Goal: Task Accomplishment & Management: Use online tool/utility

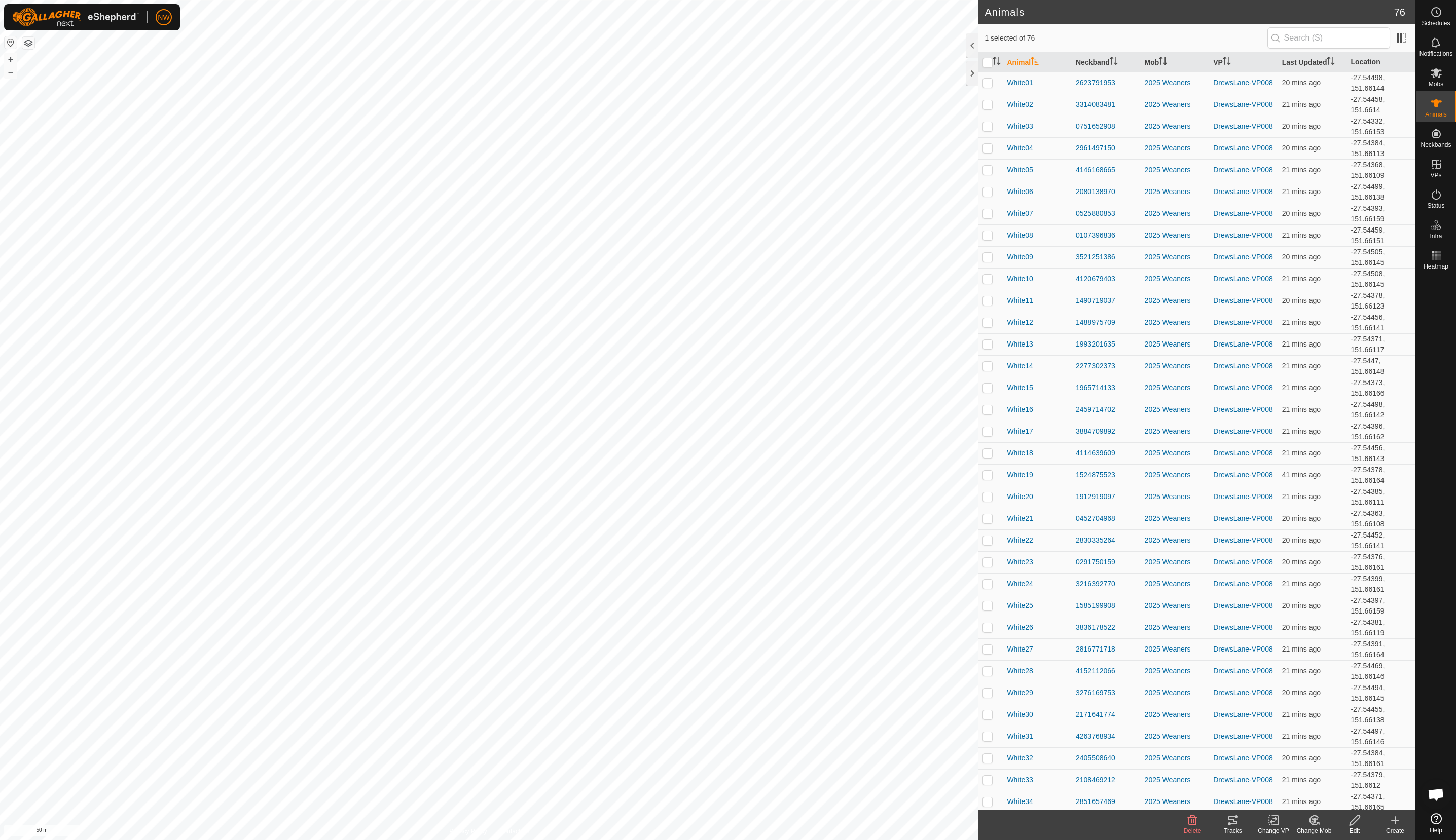
scroll to position [931, 0]
click at [1438, 81] on span "Mobs" at bounding box center [1435, 83] width 15 height 6
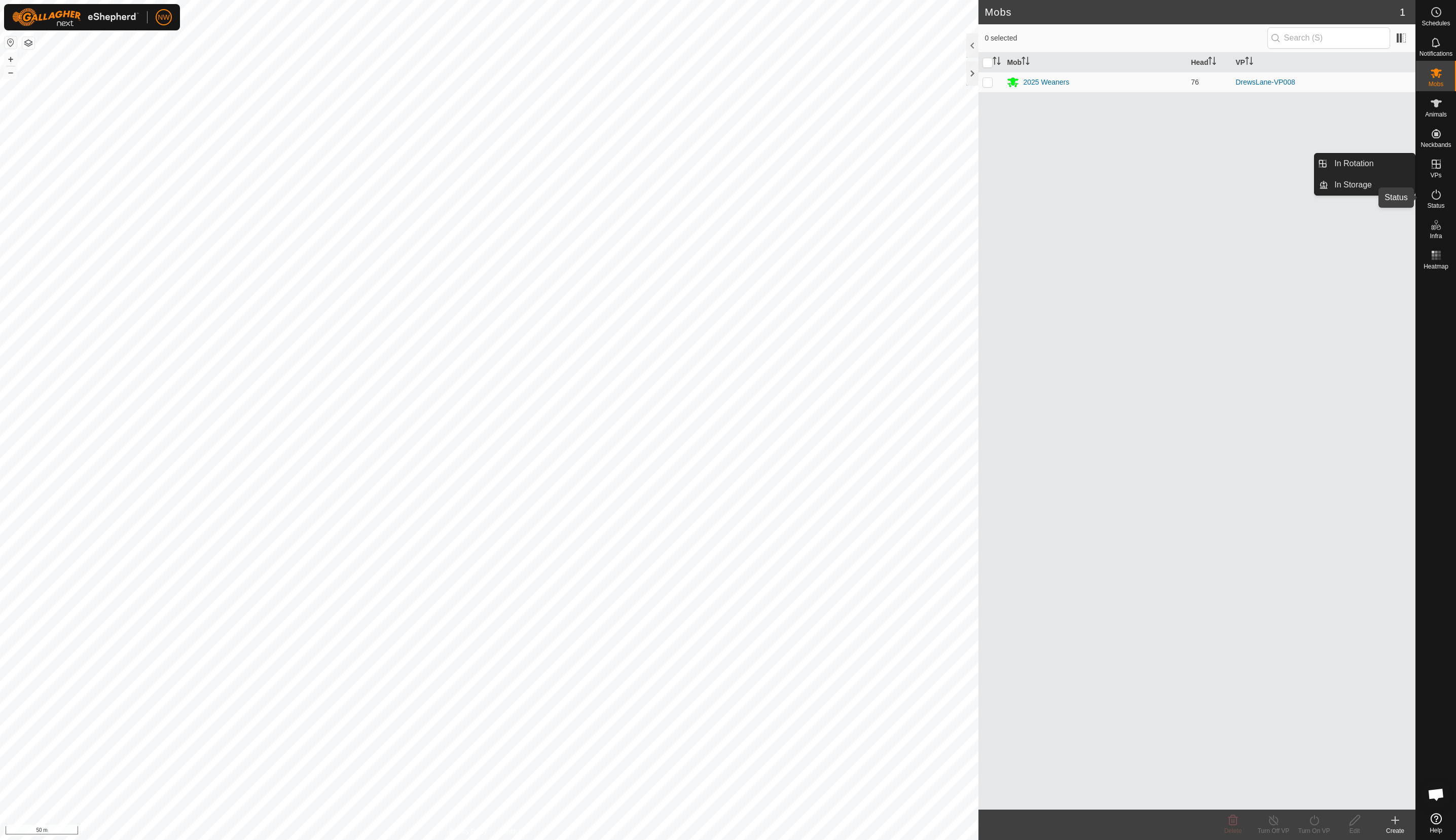
click at [1441, 191] on icon at bounding box center [1436, 195] width 12 height 12
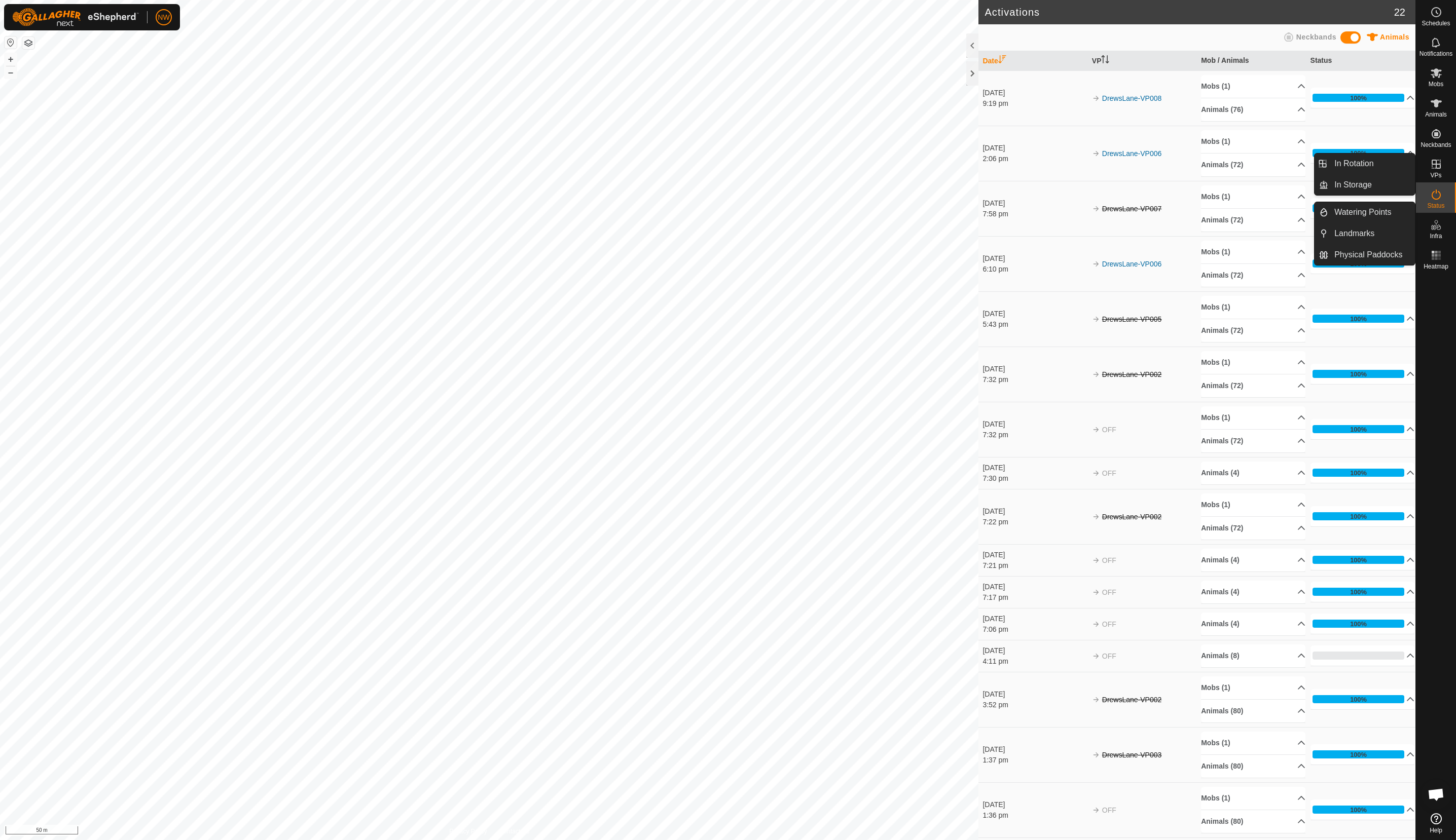
click at [1434, 164] on icon at bounding box center [1436, 164] width 9 height 9
click at [1345, 165] on link "In Rotation" at bounding box center [1371, 164] width 87 height 21
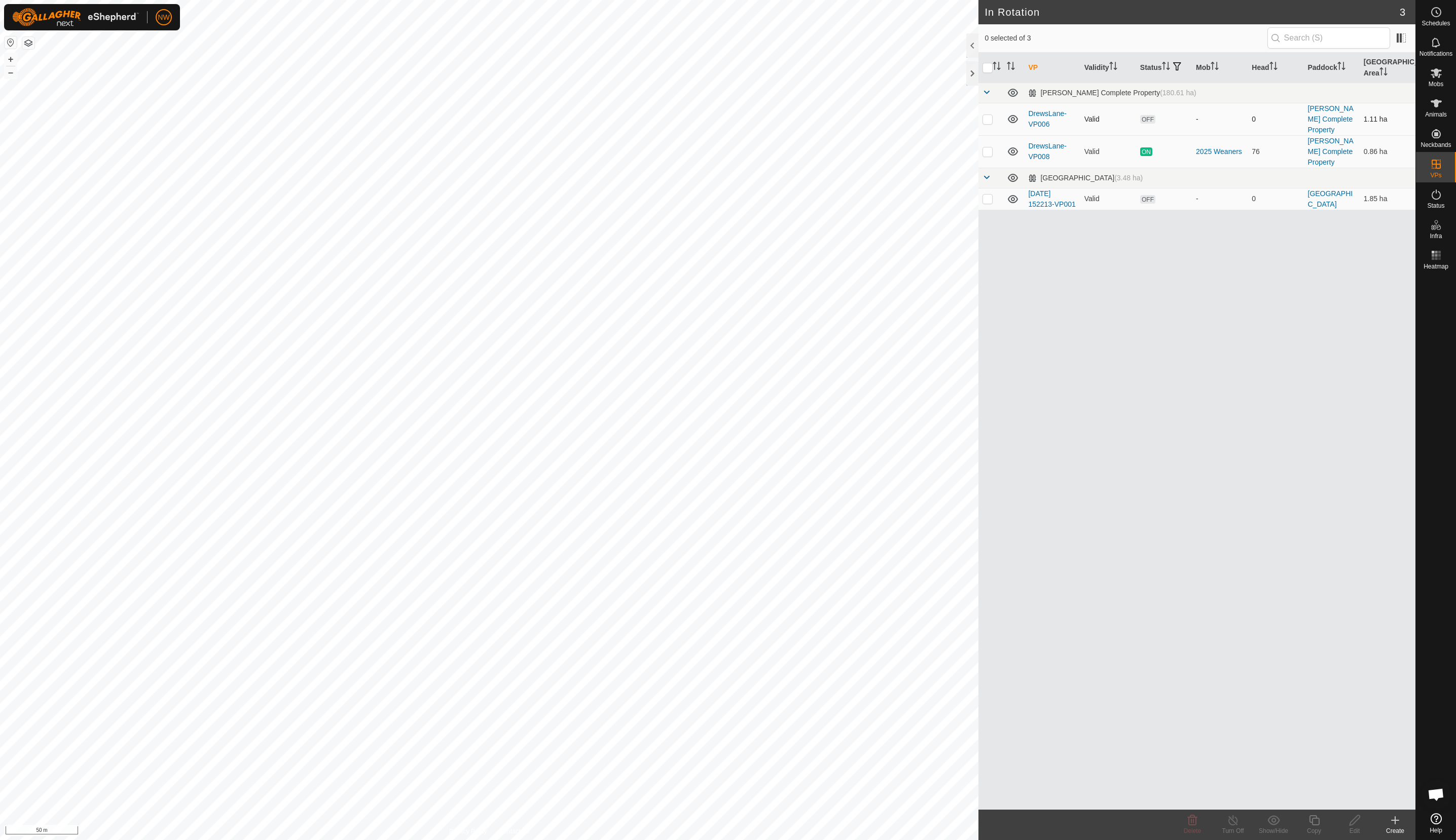
click at [986, 121] on p-checkbox at bounding box center [987, 118] width 10 height 8
checkbox input "true"
click at [1053, 464] on div "VP Validity Status Mob Head Paddock Grazing Area Drews Complete Property (180.6…" at bounding box center [1197, 431] width 437 height 757
click at [1435, 73] on icon at bounding box center [1435, 73] width 11 height 9
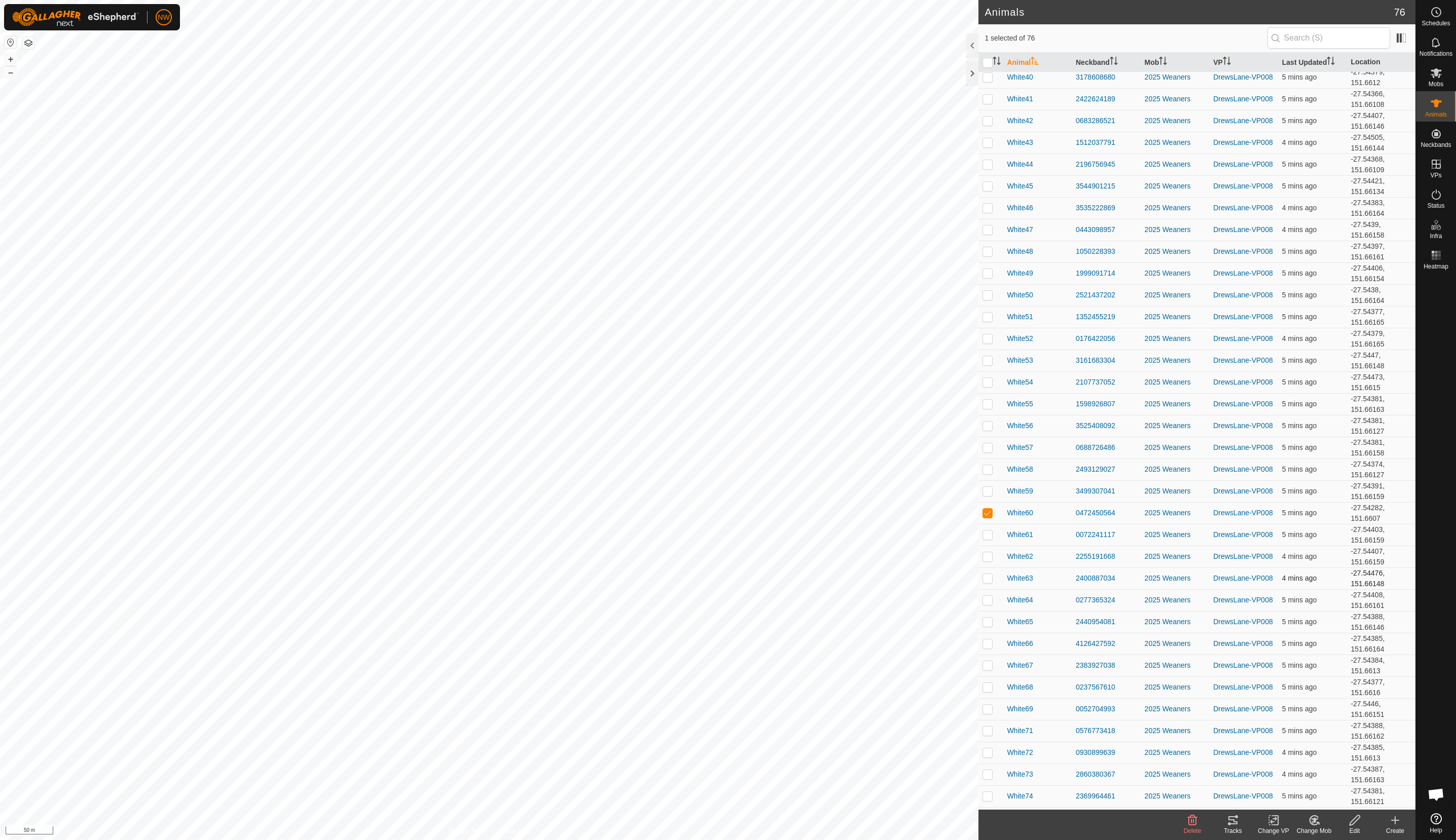
scroll to position [878, 0]
click at [1235, 819] on icon at bounding box center [1233, 820] width 12 height 12
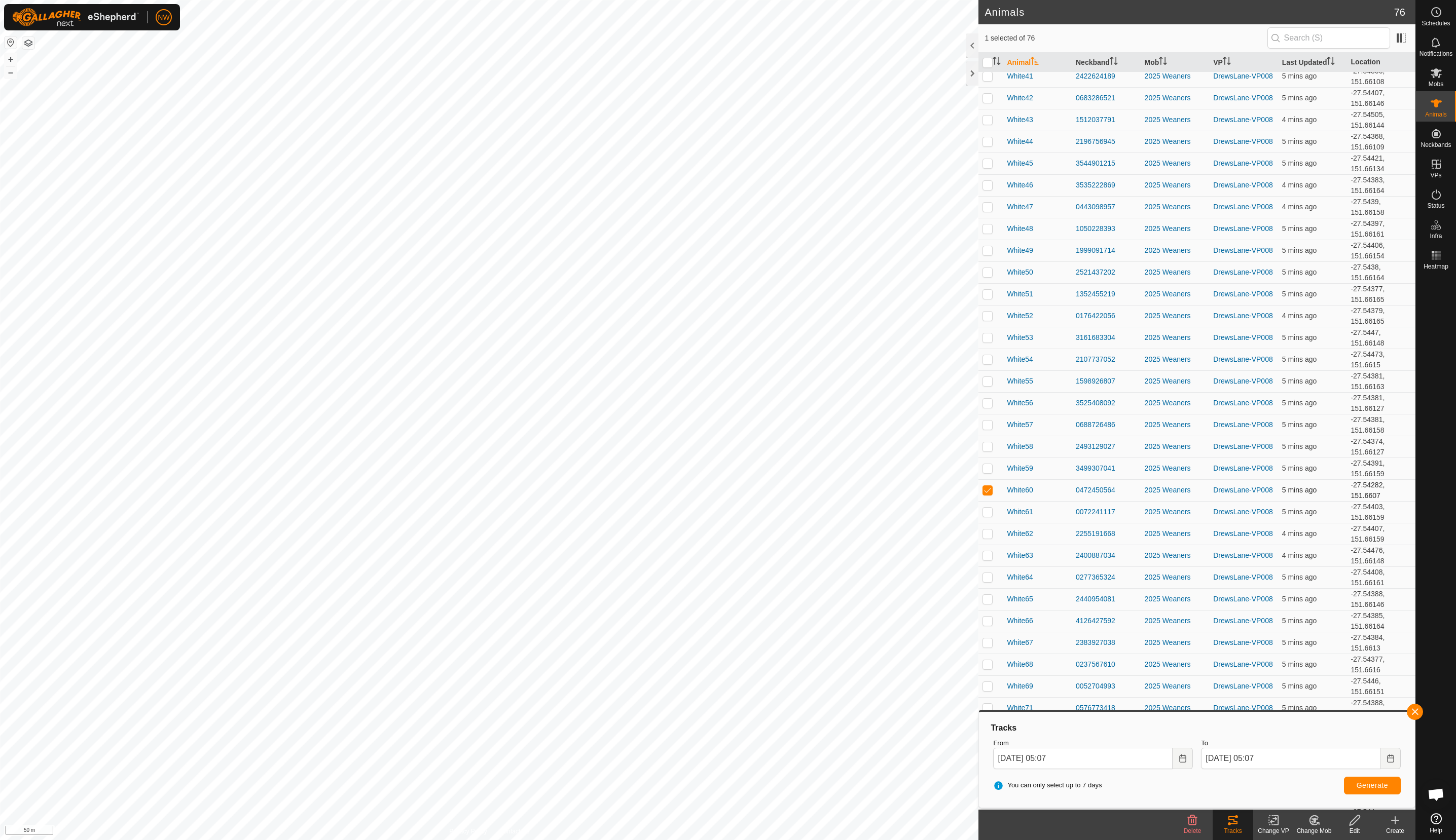
click at [988, 494] on p-checkbox at bounding box center [987, 489] width 10 height 8
click at [988, 516] on p-checkbox at bounding box center [987, 511] width 10 height 8
click at [988, 494] on p-checkbox at bounding box center [987, 489] width 10 height 8
click at [1366, 787] on span "Generate" at bounding box center [1372, 785] width 32 height 8
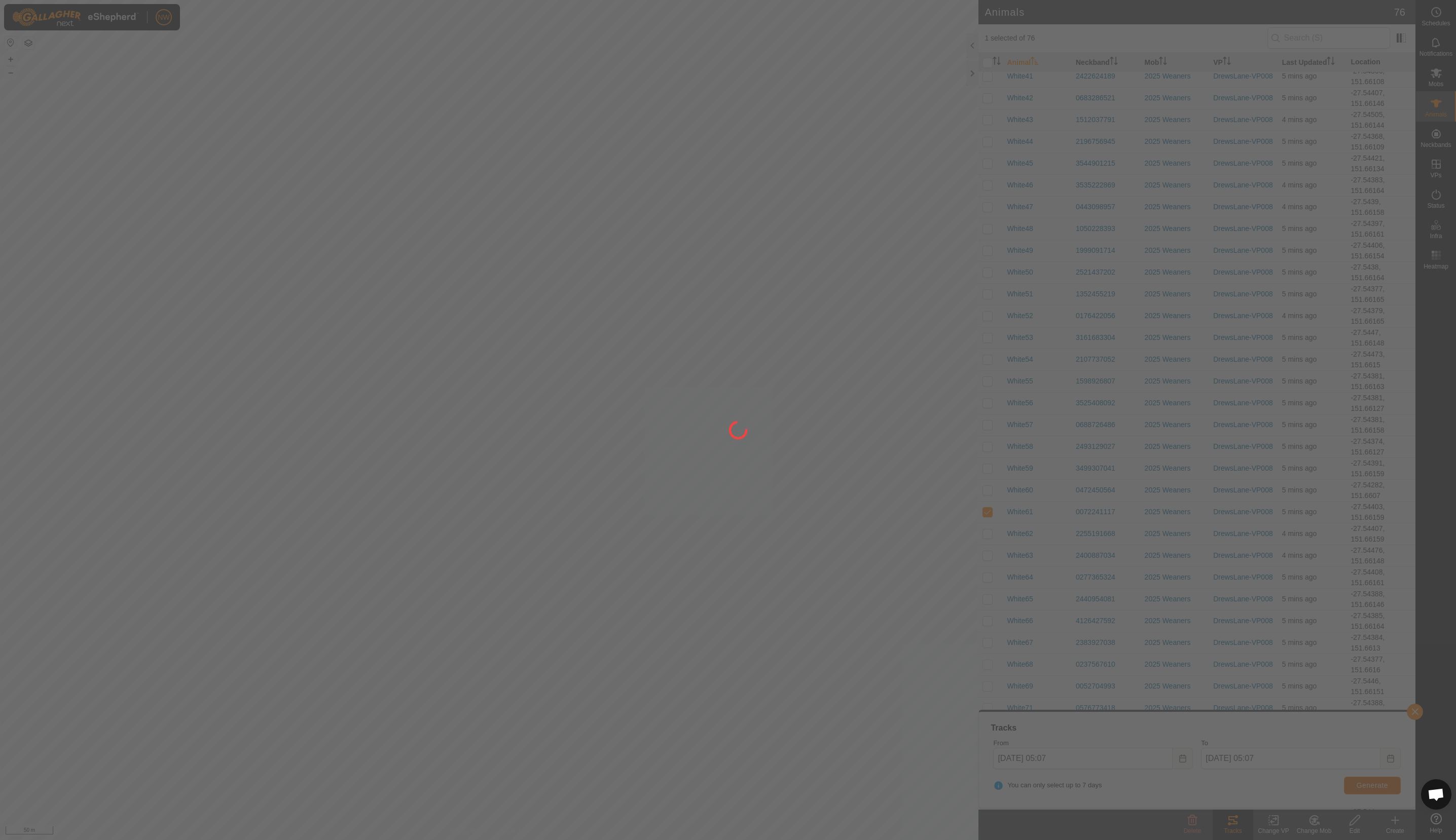
checkbox input "false"
checkbox input "true"
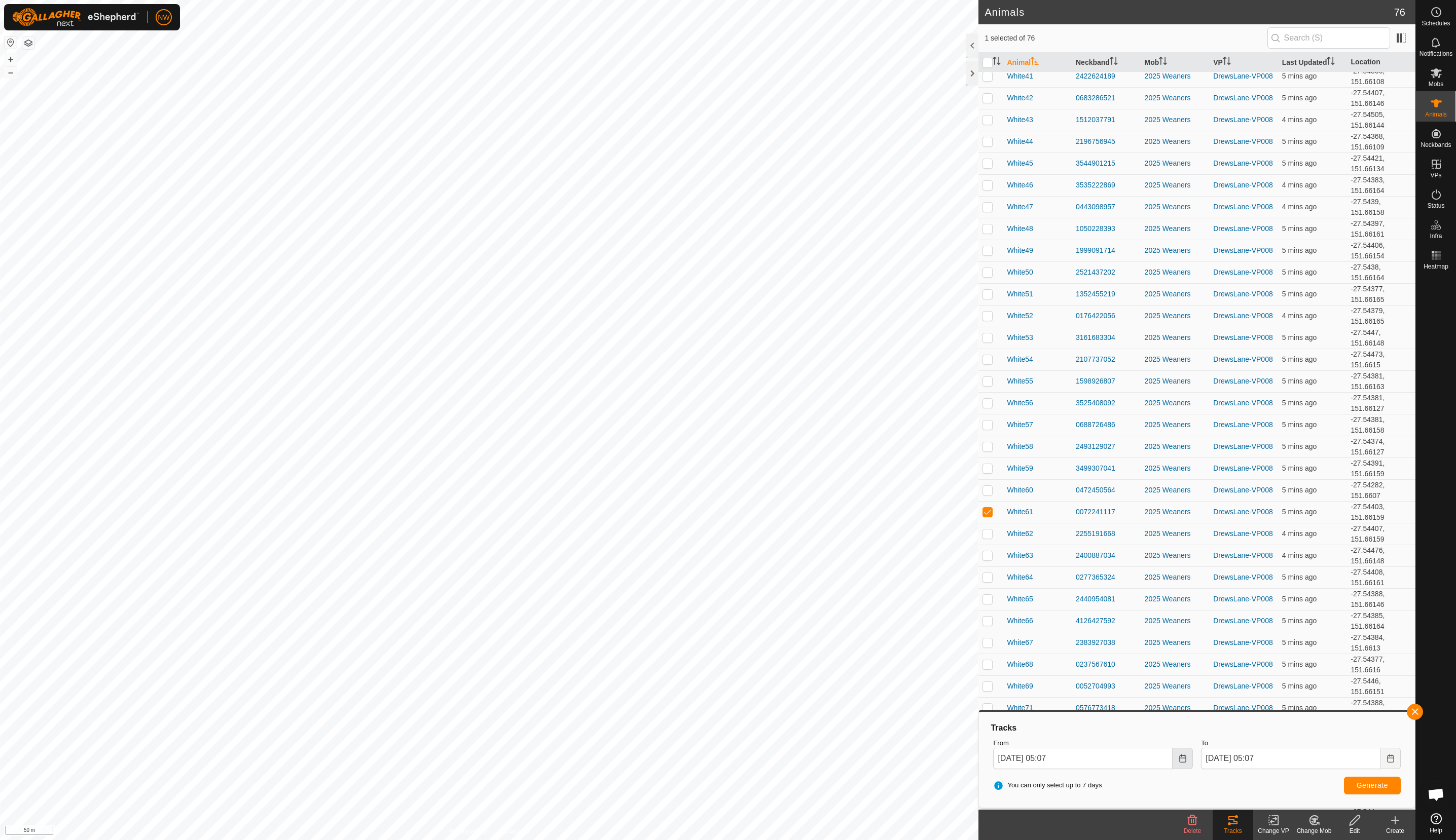
click at [1183, 762] on icon "Choose Date" at bounding box center [1182, 758] width 8 height 8
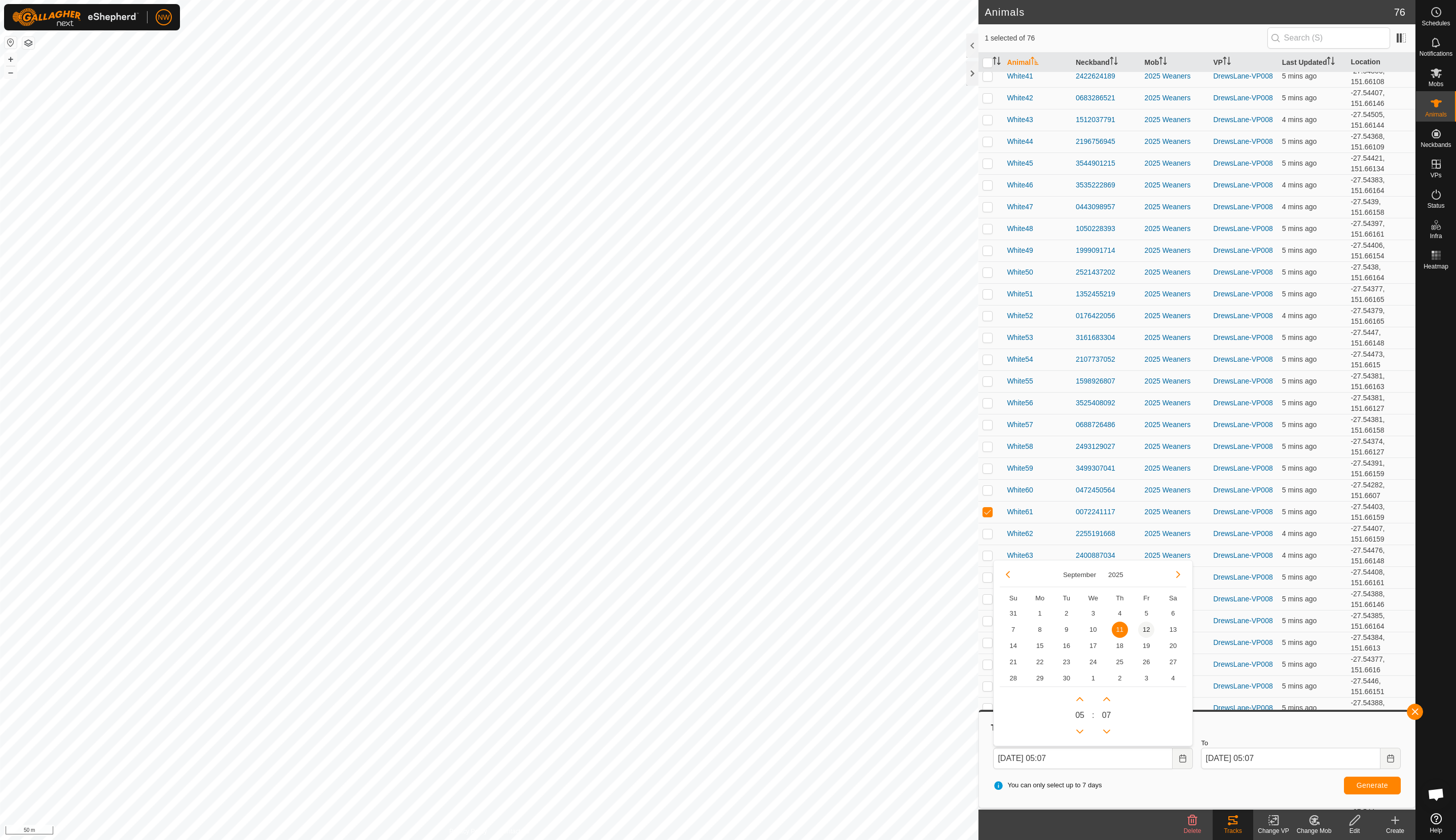
click at [1144, 629] on span "12" at bounding box center [1146, 630] width 16 height 16
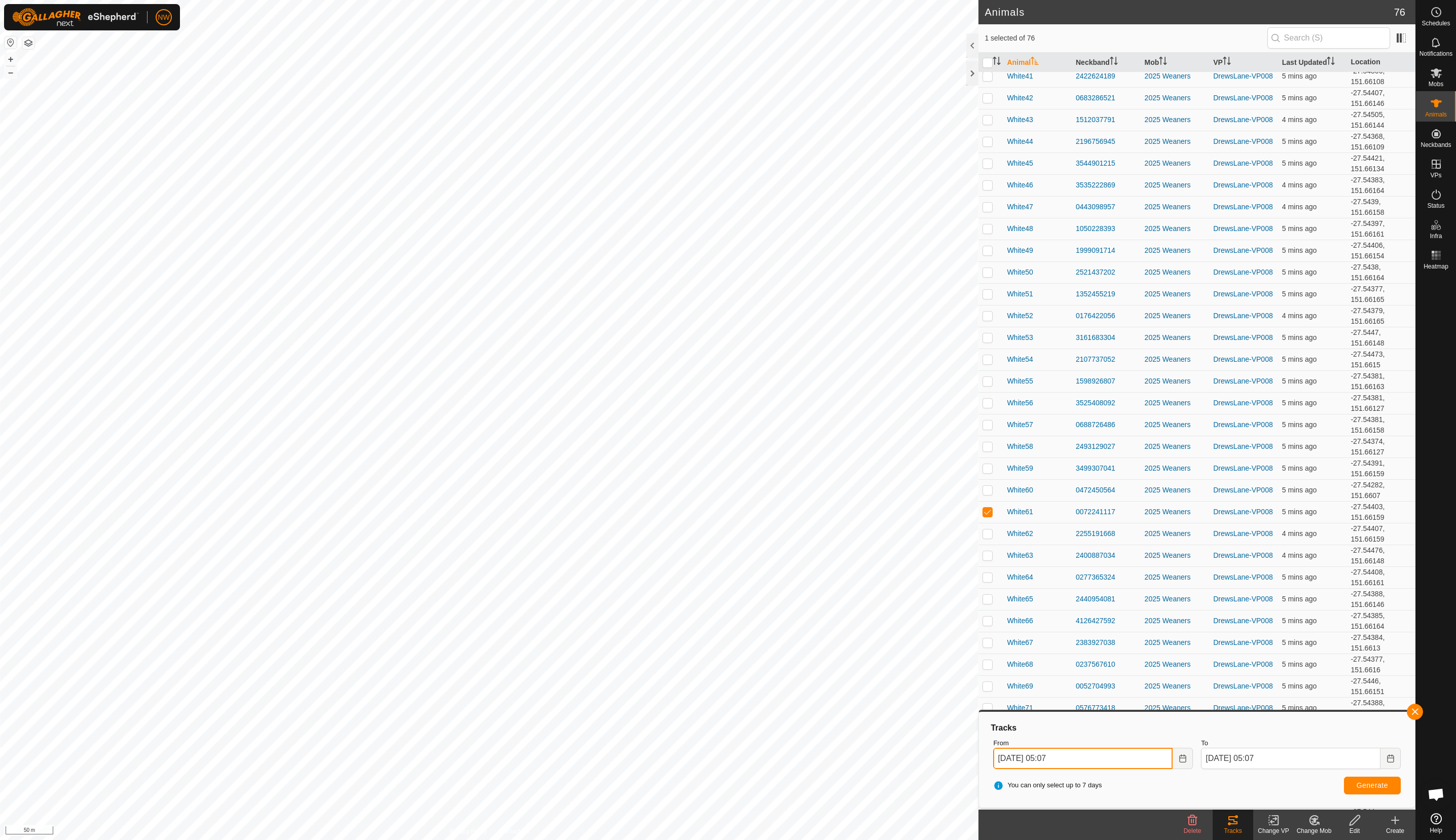
click at [1055, 754] on input "[DATE] 05:07" at bounding box center [1083, 758] width 179 height 21
type input "[DATE] 01:07"
click at [1363, 785] on span "Generate" at bounding box center [1372, 785] width 32 height 8
click at [1356, 782] on button "Generate" at bounding box center [1372, 785] width 57 height 18
click at [1356, 783] on button "Generate" at bounding box center [1372, 785] width 57 height 18
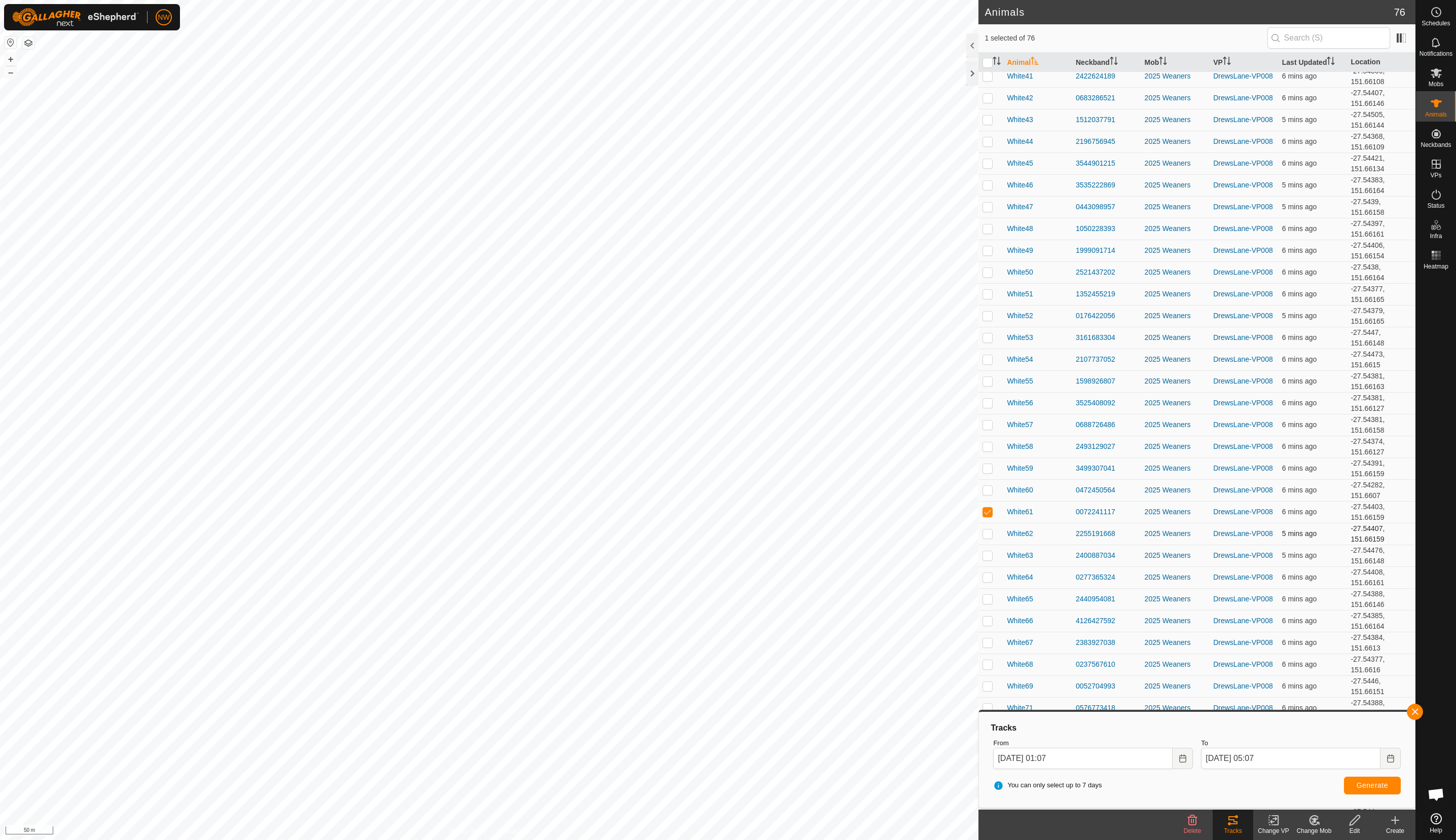
click at [988, 538] on p-checkbox at bounding box center [987, 533] width 10 height 8
checkbox input "true"
click at [988, 516] on p-checkbox at bounding box center [987, 511] width 10 height 8
checkbox input "false"
click at [987, 538] on td at bounding box center [991, 533] width 24 height 21
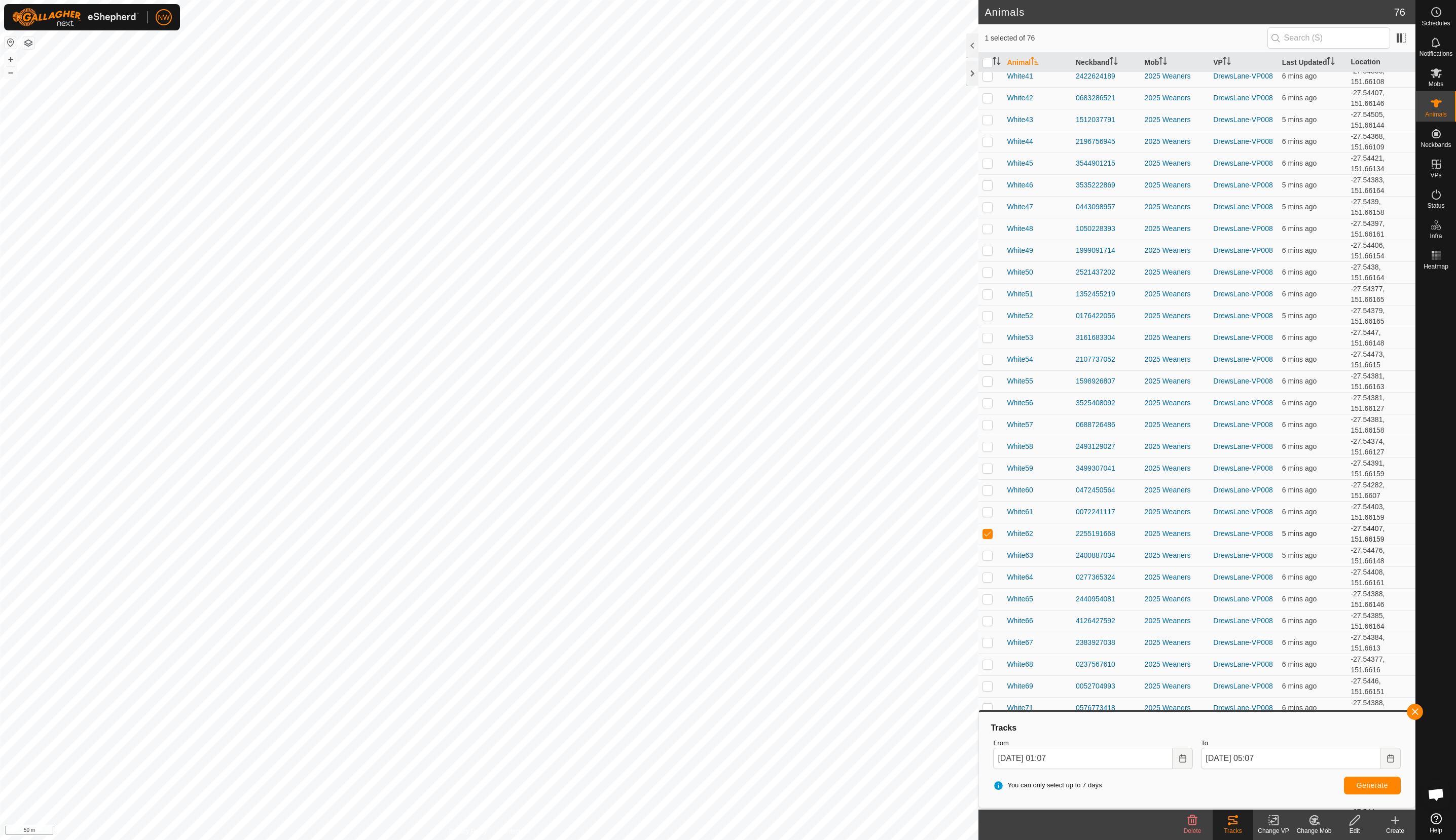
checkbox input "false"
click at [985, 494] on p-tablecheckbox at bounding box center [987, 489] width 10 height 8
checkbox input "true"
click at [1363, 785] on span "Generate" at bounding box center [1372, 785] width 32 height 8
click at [1179, 760] on icon "Choose Date" at bounding box center [1182, 758] width 8 height 8
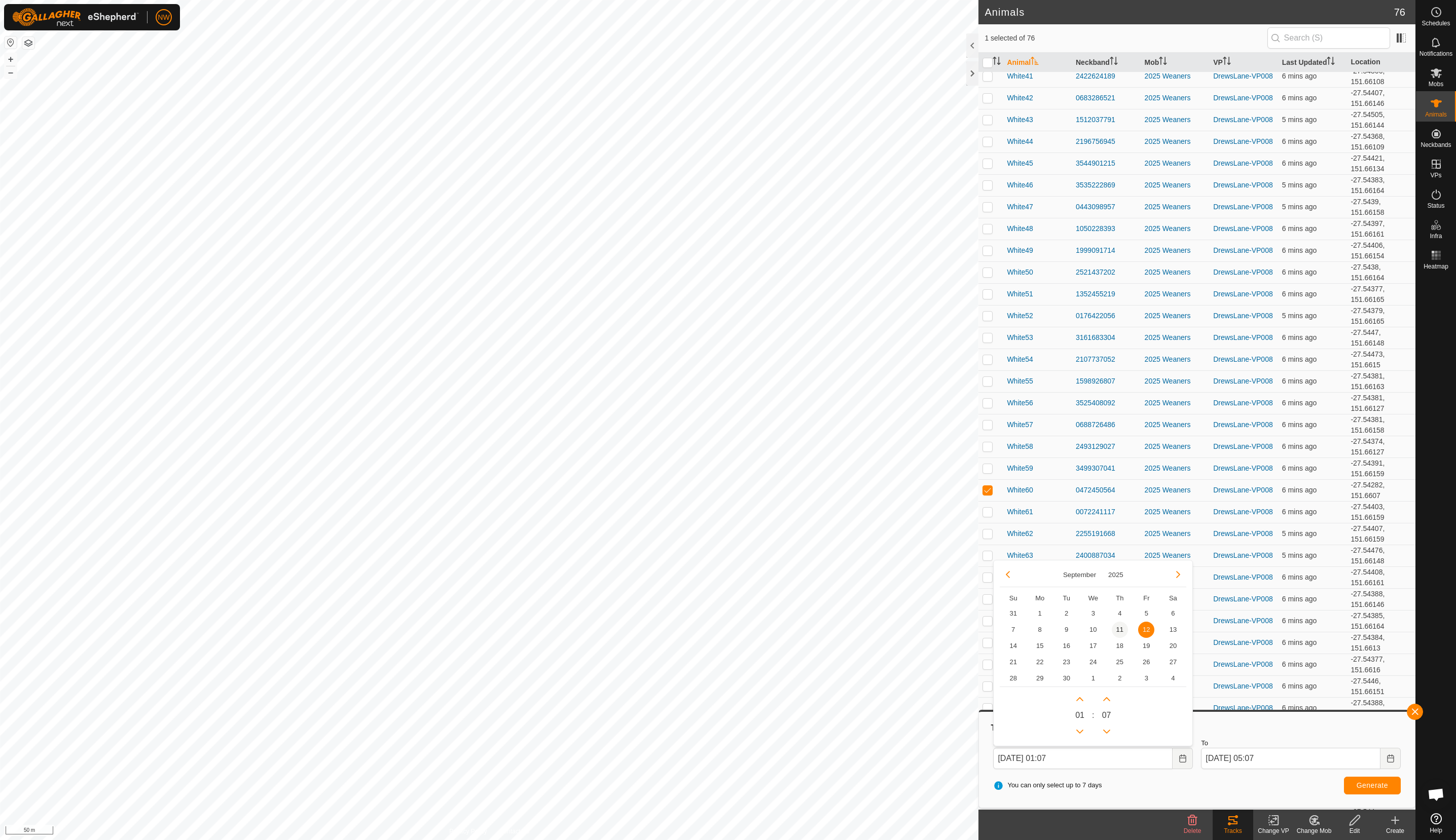
click at [1121, 628] on span "11" at bounding box center [1119, 630] width 16 height 16
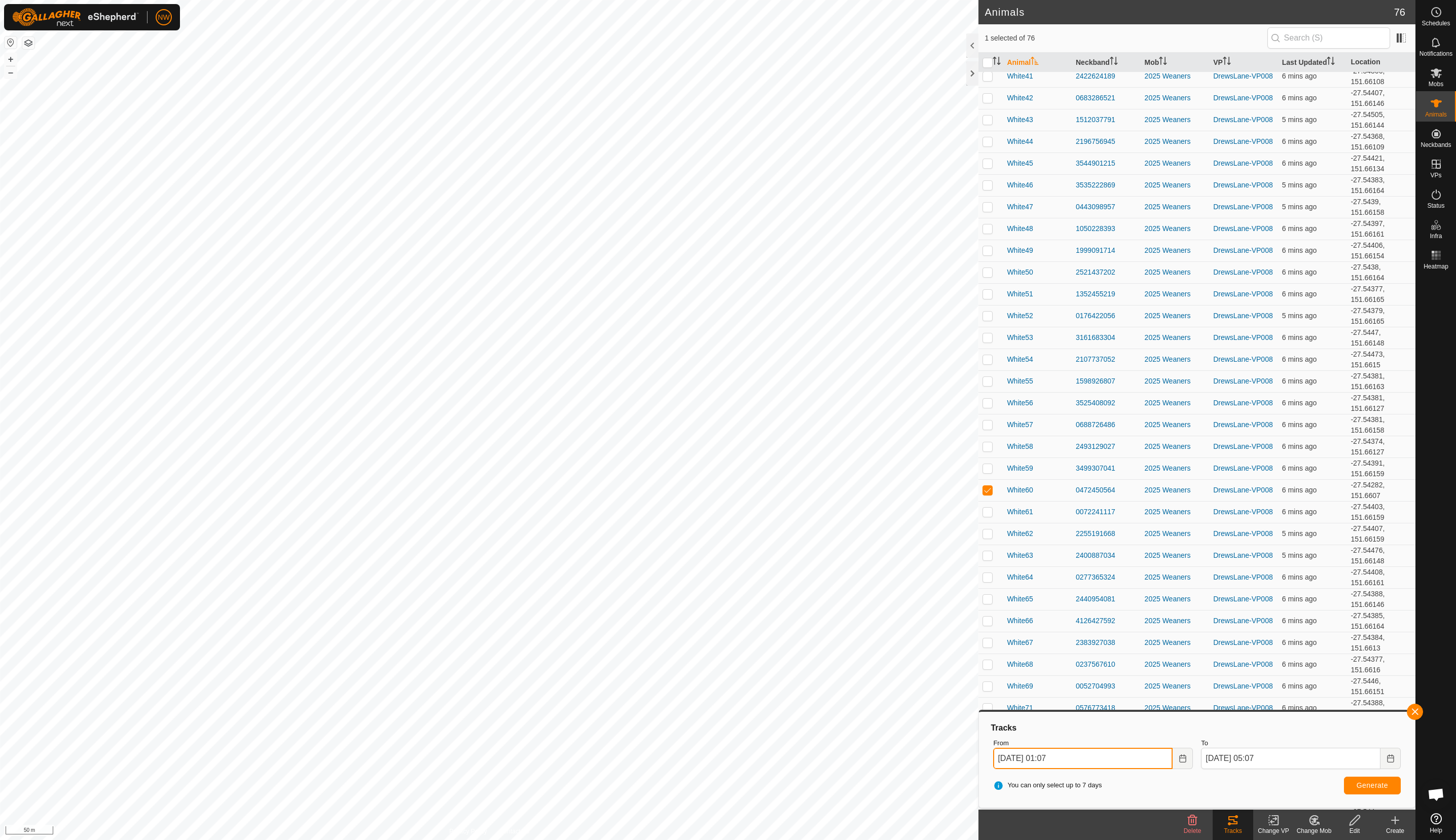
click at [1055, 757] on input "[DATE] 01:07" at bounding box center [1083, 758] width 179 height 21
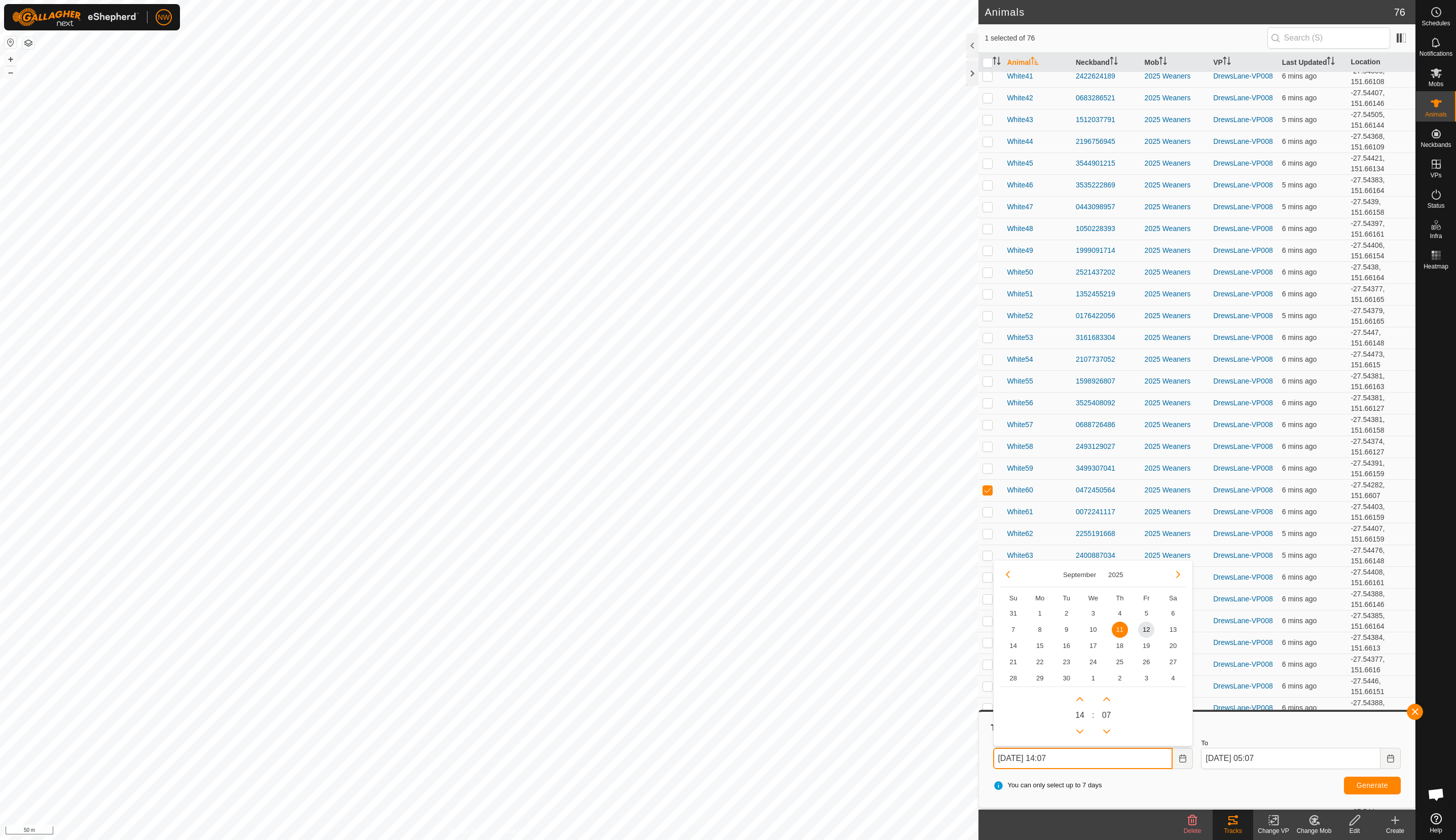
type input "[DATE] 14:07"
click at [1380, 785] on span "Generate" at bounding box center [1372, 785] width 32 height 8
